Goal: Task Accomplishment & Management: Complete application form

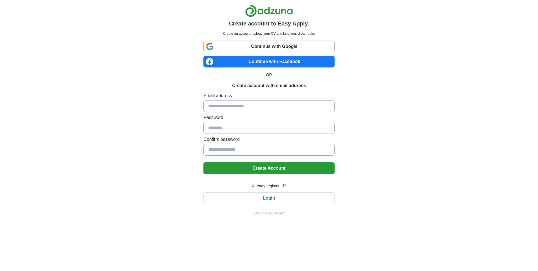
click at [242, 108] on input at bounding box center [269, 106] width 131 height 12
click at [222, 129] on input at bounding box center [269, 128] width 131 height 12
click at [267, 197] on button "Login" at bounding box center [269, 199] width 131 height 12
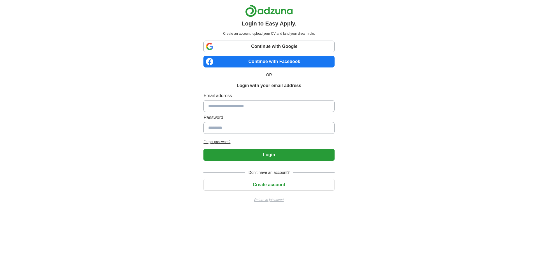
click at [266, 185] on button "Create account" at bounding box center [269, 185] width 131 height 12
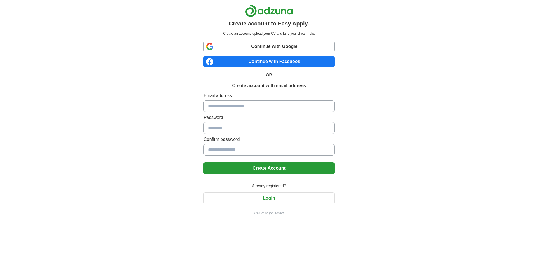
click at [229, 110] on input at bounding box center [269, 106] width 131 height 12
type input "**********"
click at [230, 132] on input at bounding box center [269, 128] width 131 height 12
click at [237, 128] on input at bounding box center [269, 128] width 131 height 12
click at [234, 151] on input at bounding box center [269, 150] width 131 height 12
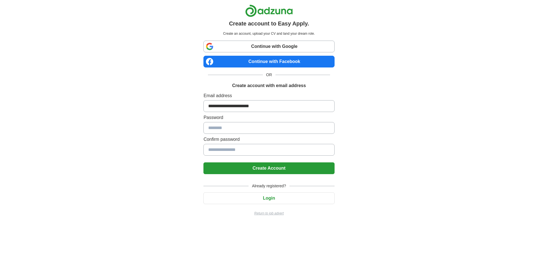
click at [269, 131] on input at bounding box center [269, 128] width 131 height 12
click at [269, 128] on input at bounding box center [269, 128] width 131 height 12
click at [269, 129] on input at bounding box center [269, 128] width 131 height 12
click at [227, 151] on input at bounding box center [269, 150] width 131 height 12
click at [259, 48] on link "Continue with Google" at bounding box center [269, 47] width 131 height 12
